Goal: Information Seeking & Learning: Learn about a topic

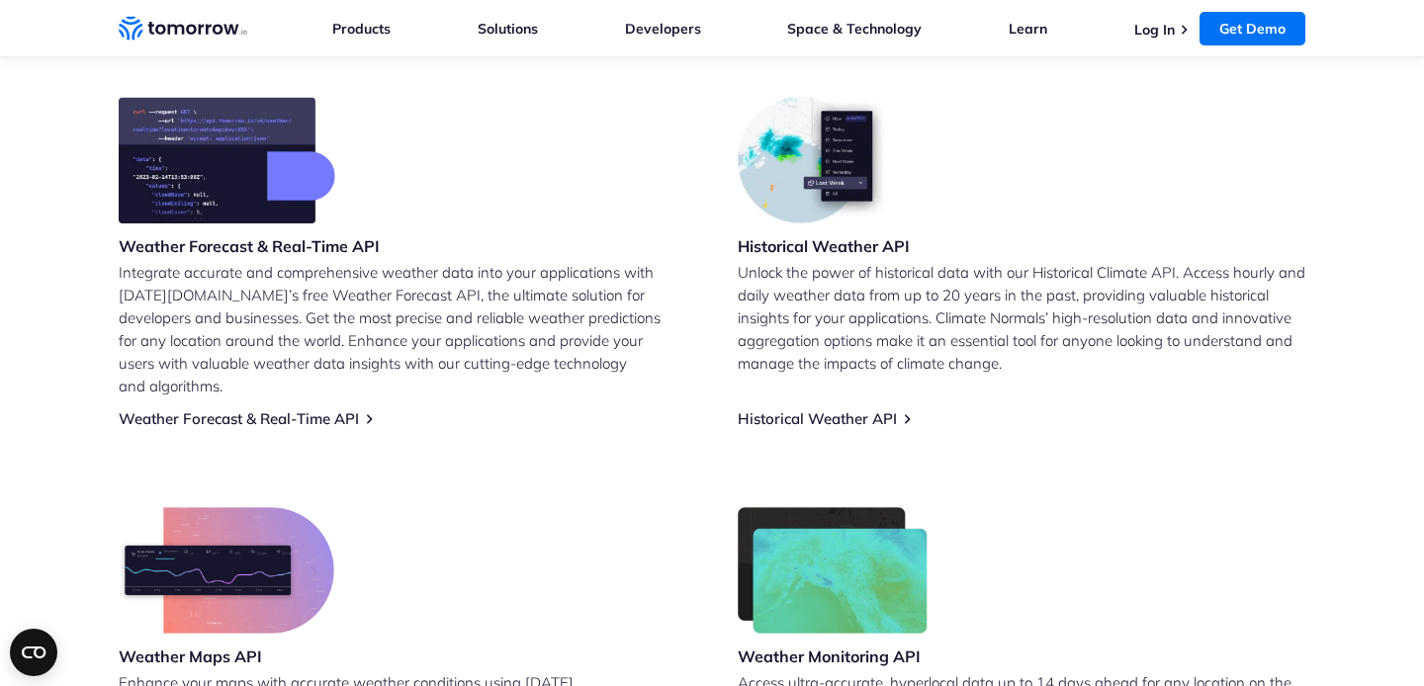
scroll to position [814, 0]
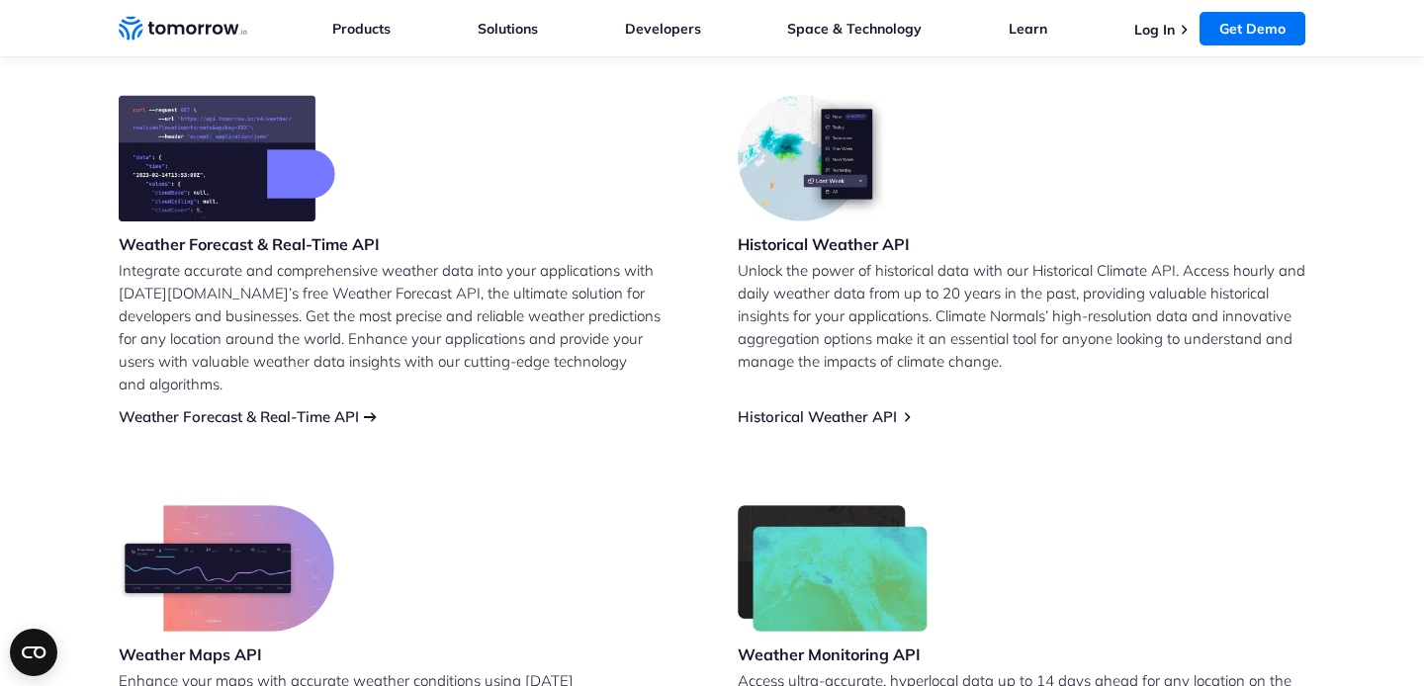
click at [274, 407] on link "Weather Forecast & Real-Time API" at bounding box center [239, 416] width 240 height 19
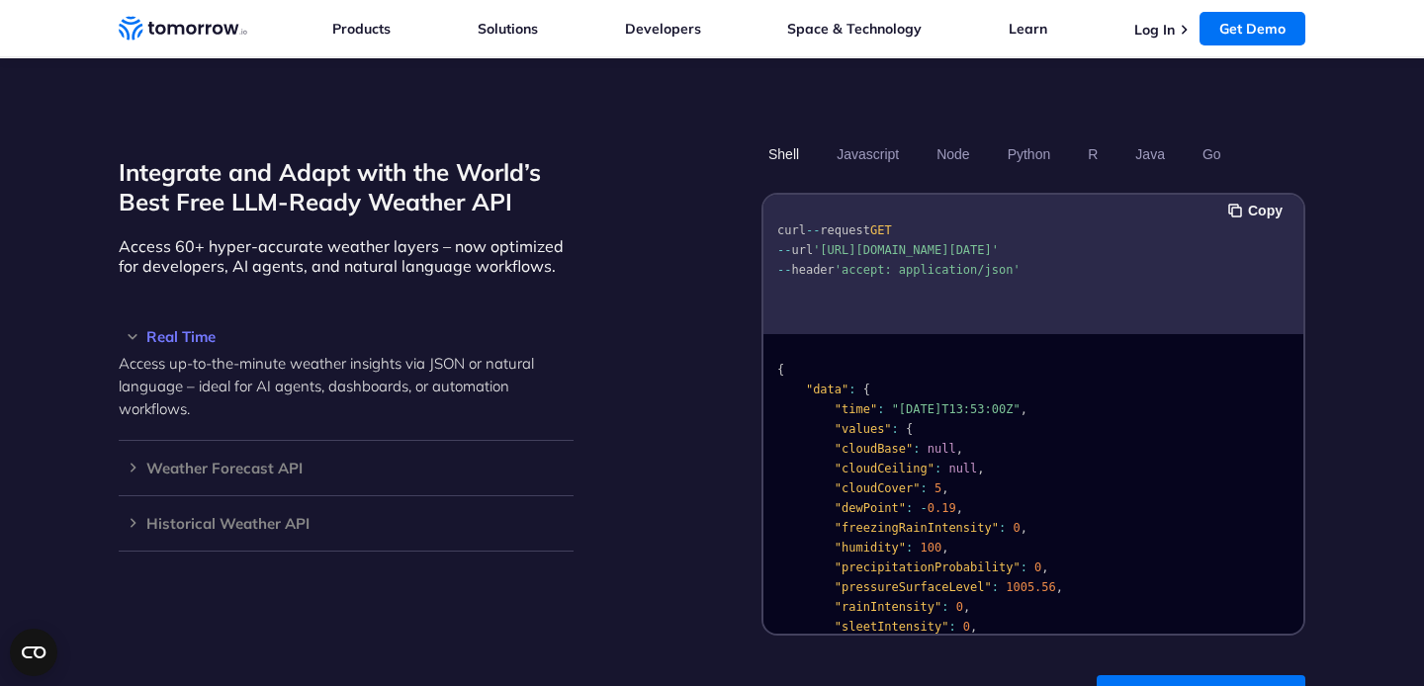
scroll to position [1652, 0]
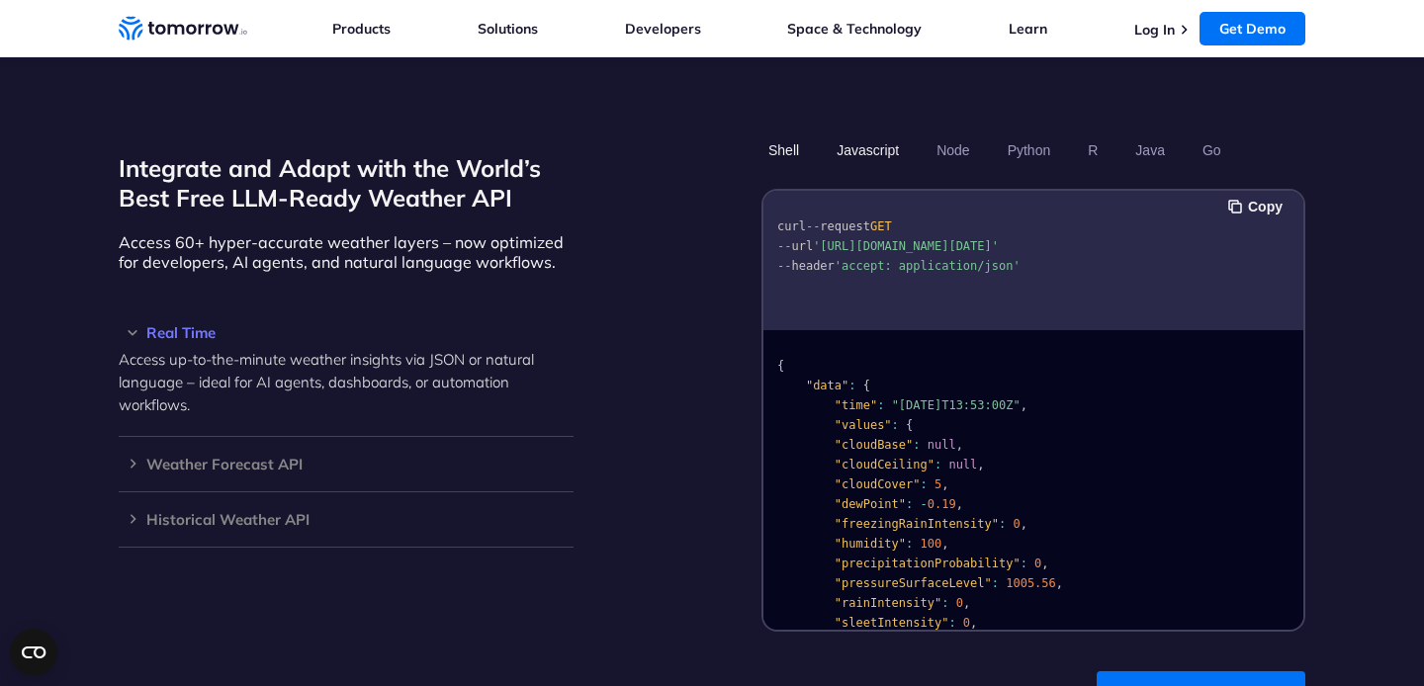
click at [859, 133] on button "Javascript" at bounding box center [867, 150] width 76 height 34
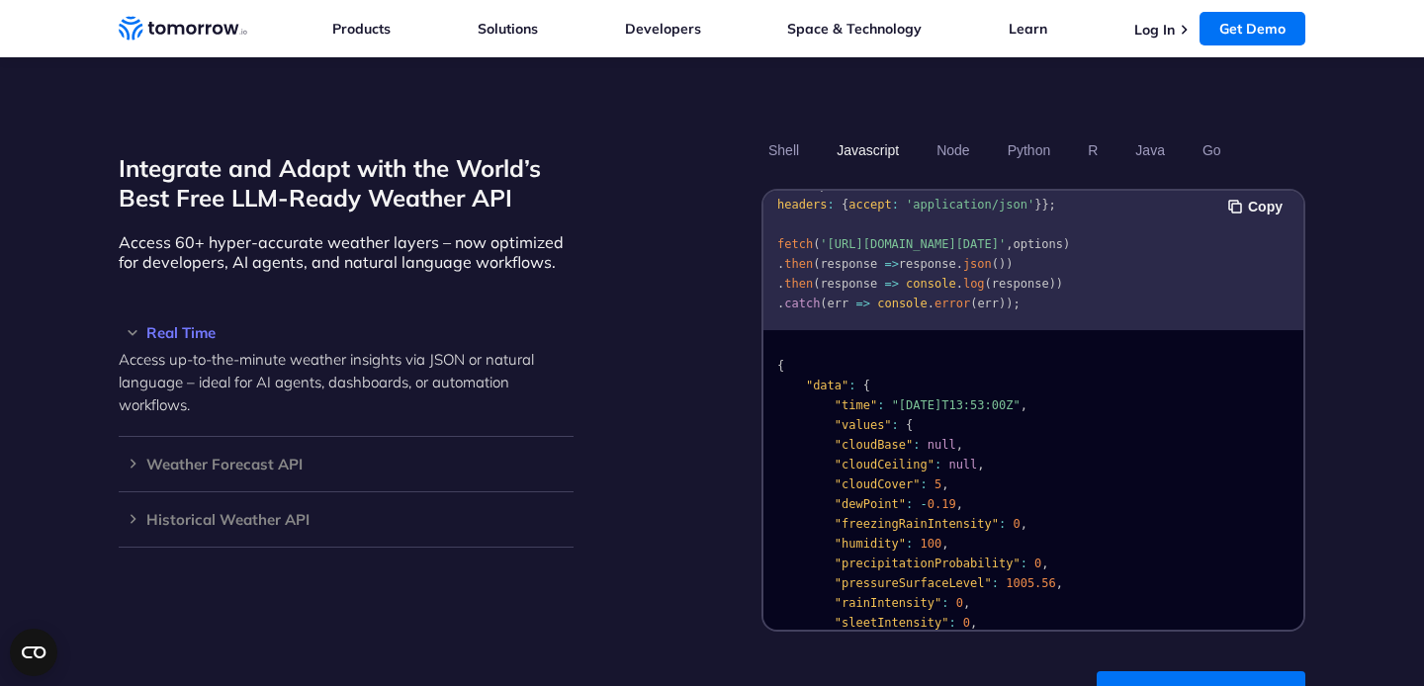
scroll to position [1698, 0]
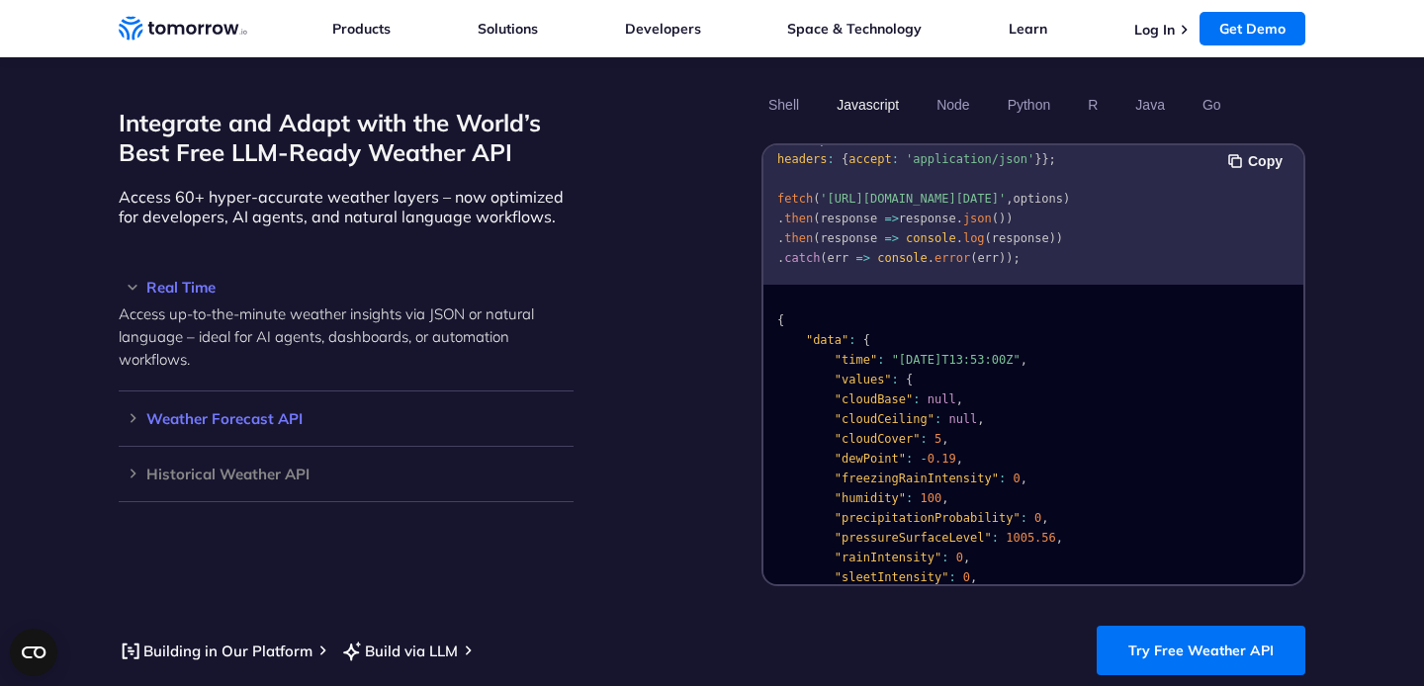
click at [328, 411] on h3 "Weather Forecast API" at bounding box center [346, 418] width 455 height 15
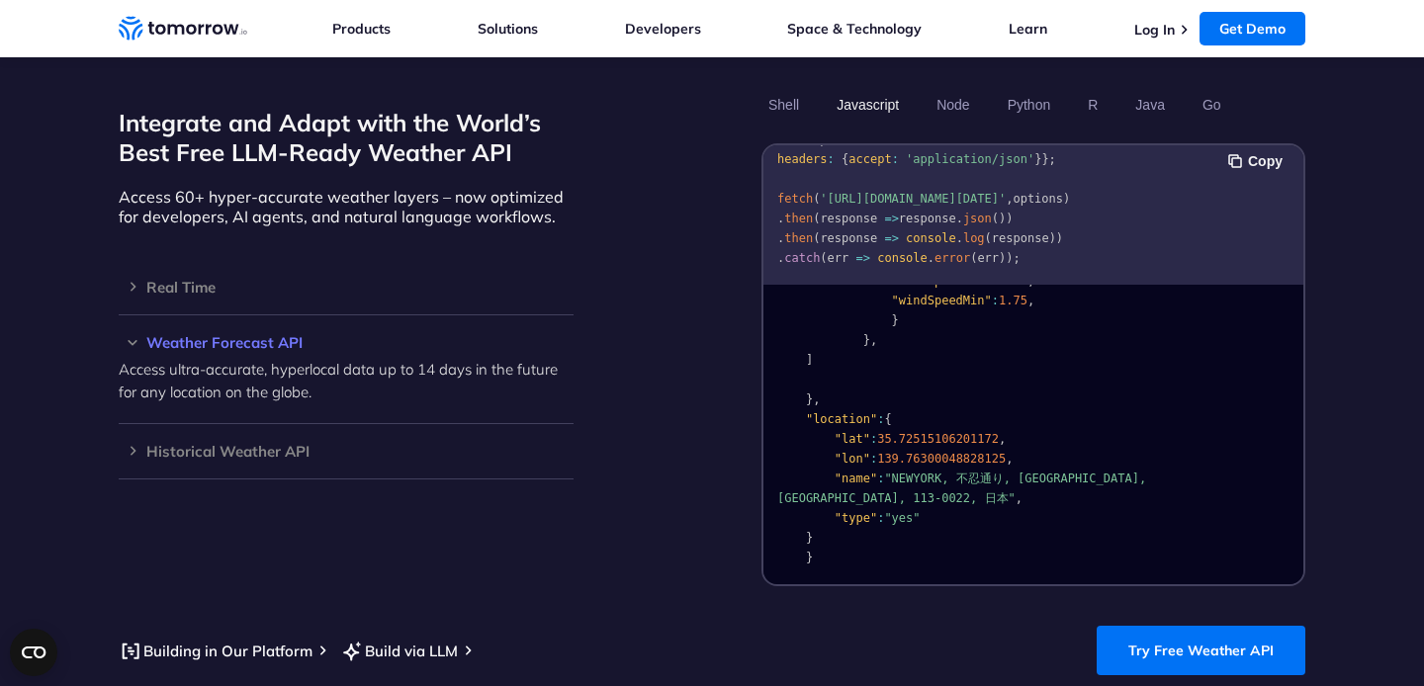
scroll to position [2635, 0]
click at [888, 576] on section "Integrate and Adapt with the World’s Best Free LLM-Ready Weather API Access 60+…" at bounding box center [712, 381] width 1424 height 745
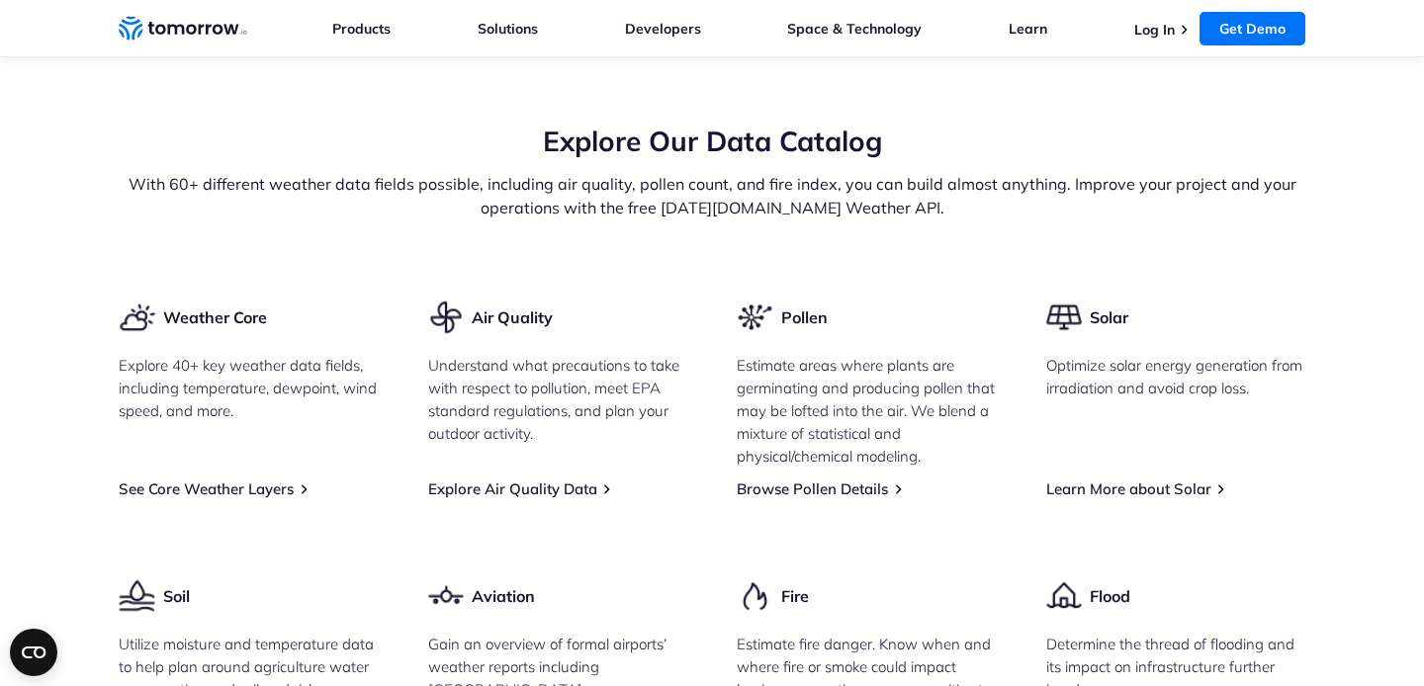
scroll to position [2412, 0]
